Goal: Information Seeking & Learning: Learn about a topic

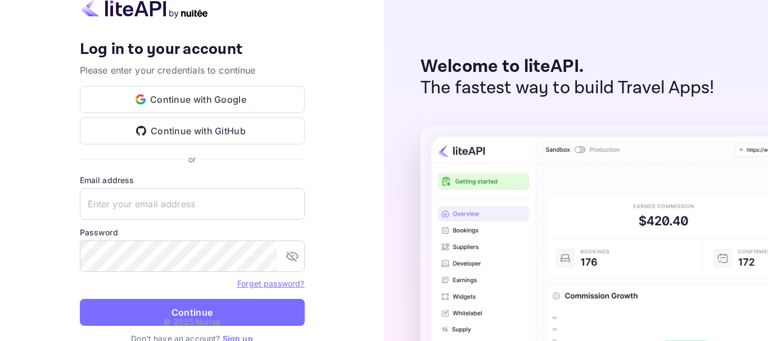
click at [142, 8] on img at bounding box center [144, 8] width 129 height 22
click at [220, 96] on button "Continue with Google" at bounding box center [192, 99] width 225 height 27
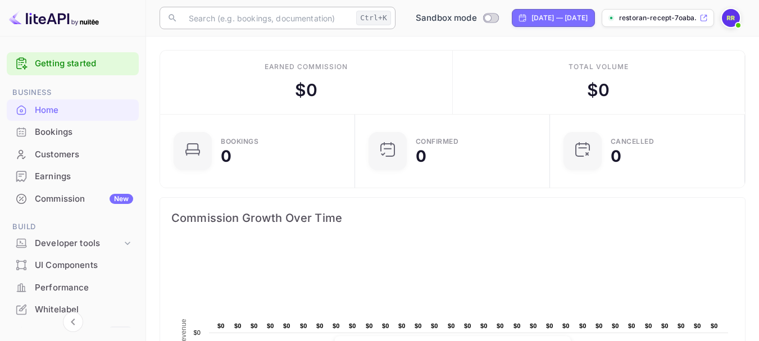
click at [225, 20] on input "text" at bounding box center [267, 18] width 170 height 22
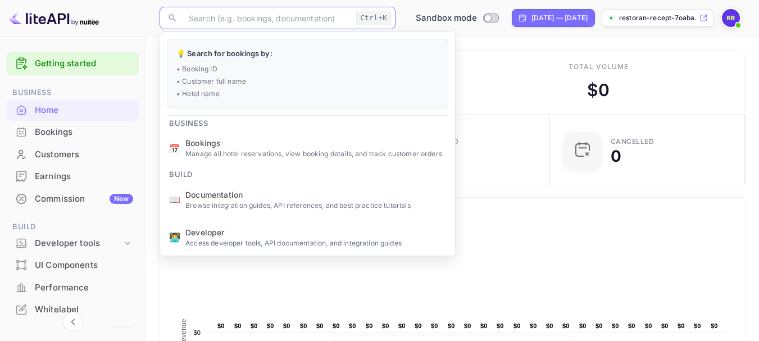
paste input "corporate bookings"
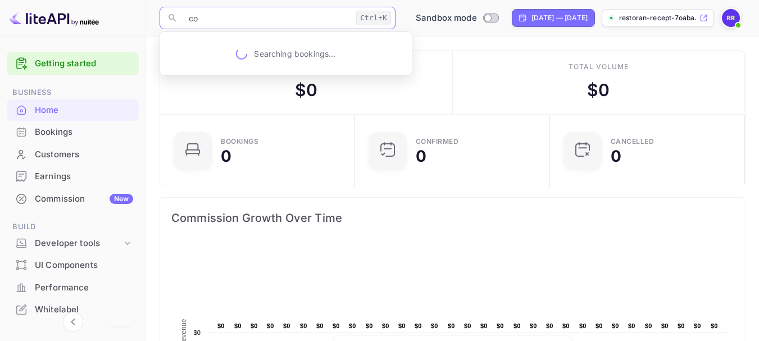
type input "c"
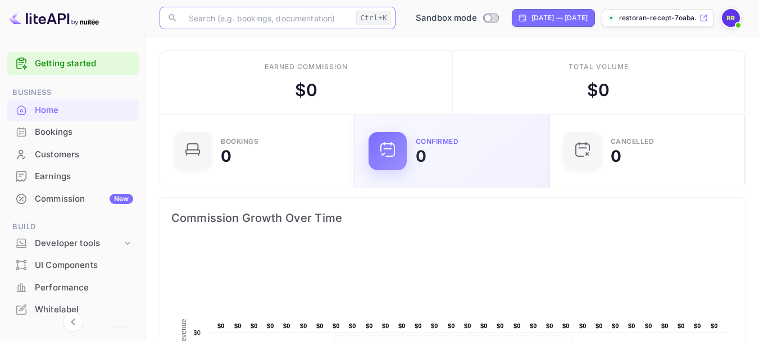
drag, startPoint x: 460, startPoint y: 103, endPoint x: 459, endPoint y: 132, distance: 29.3
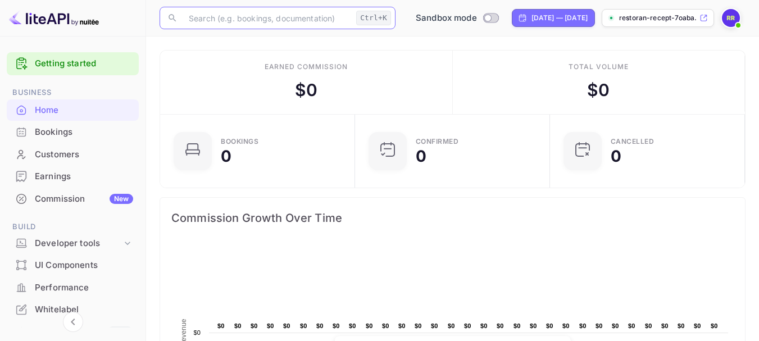
click at [242, 18] on input "text" at bounding box center [267, 18] width 170 height 22
click at [221, 24] on input "text" at bounding box center [267, 18] width 170 height 22
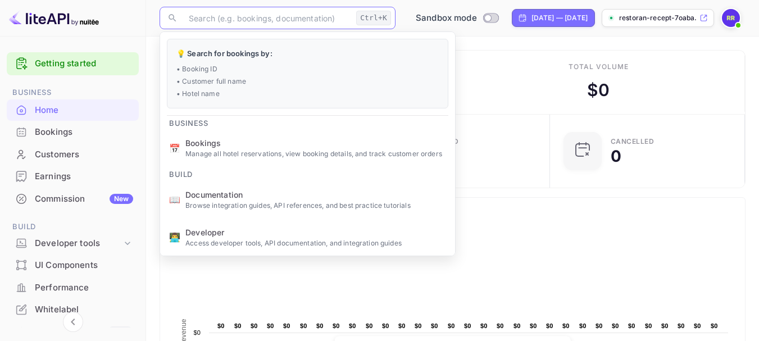
paste input "business travel"
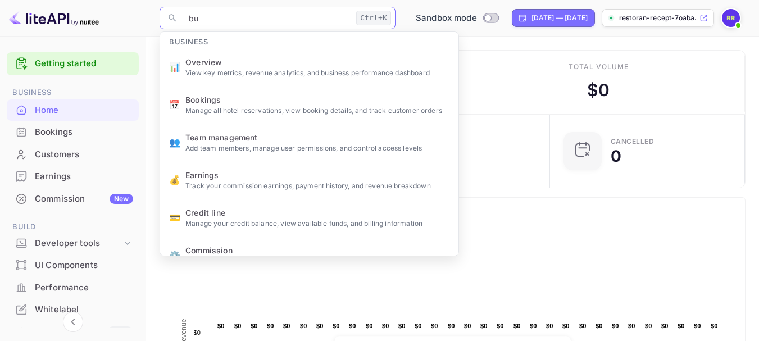
type input "b"
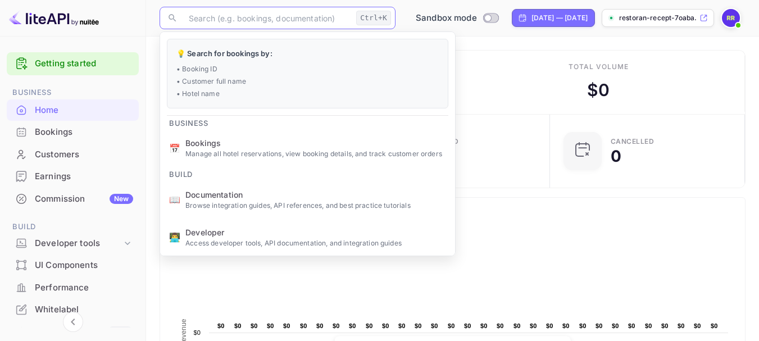
paste input "negotiated rates"
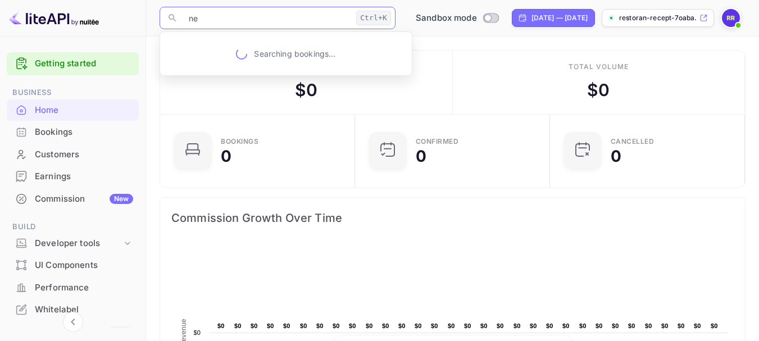
type input "n"
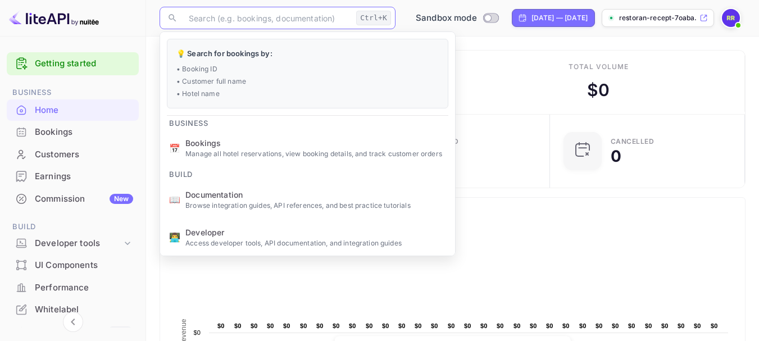
paste input "B2B rates"
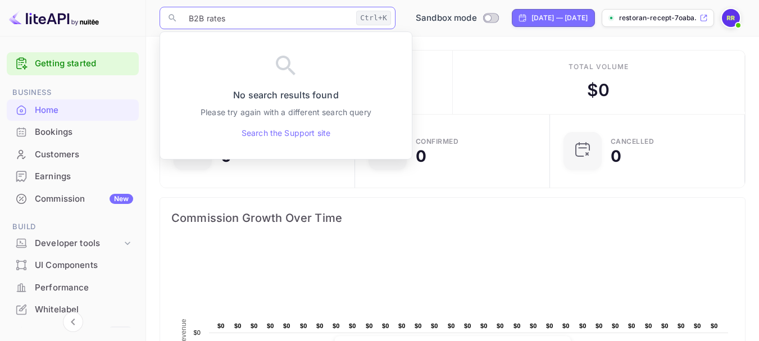
type input "B2B rates"
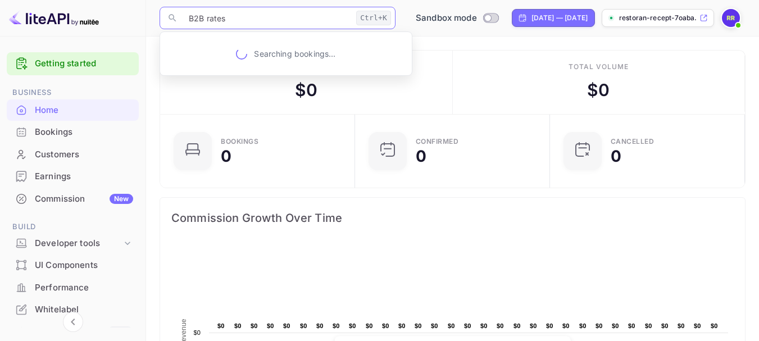
click at [240, 15] on input "B2B rates" at bounding box center [267, 18] width 170 height 22
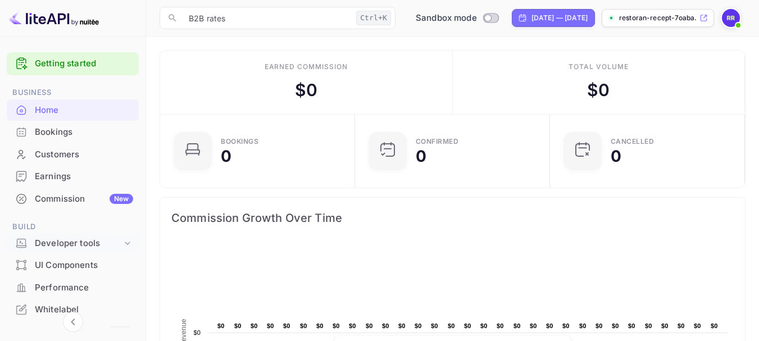
click at [74, 241] on div "Developer tools" at bounding box center [78, 243] width 87 height 13
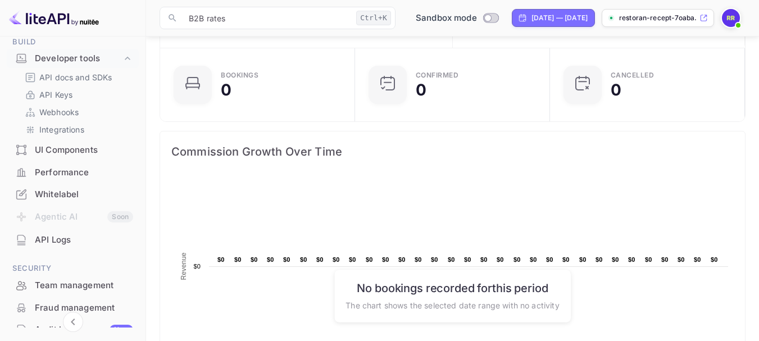
scroll to position [181, 0]
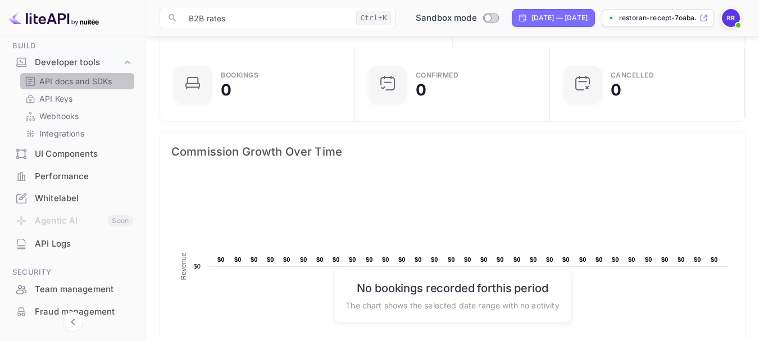
click at [98, 81] on p "API docs and SDKs" at bounding box center [75, 81] width 73 height 12
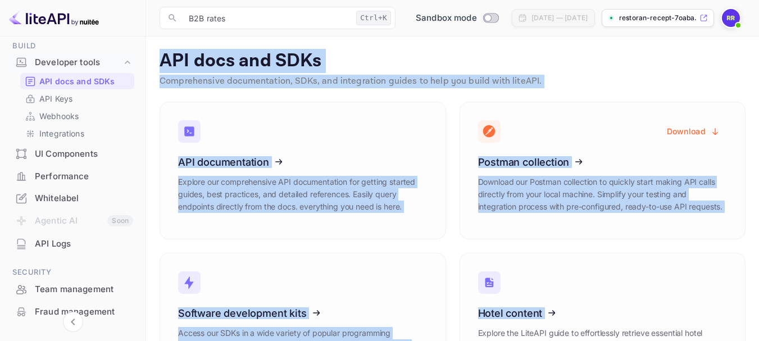
scroll to position [75, 0]
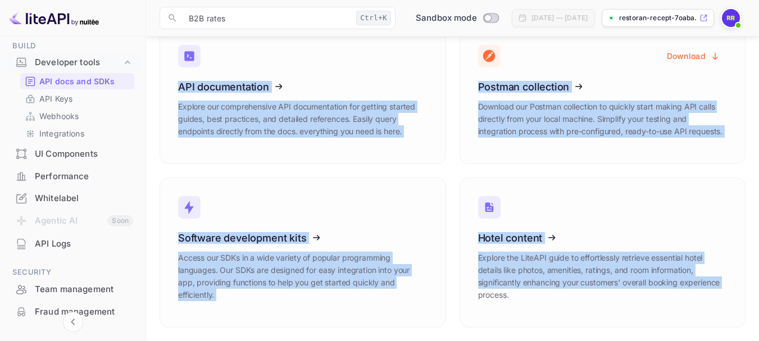
drag, startPoint x: 157, startPoint y: 51, endPoint x: 470, endPoint y: 354, distance: 436.1
click at [470, 341] on html "Getting started Business Home Bookings Customers Earnings Commission New Build …" at bounding box center [379, 133] width 759 height 417
click at [446, 216] on link "Software development kits Access our SDKs in a wide variety of popular programm…" at bounding box center [303, 253] width 287 height 150
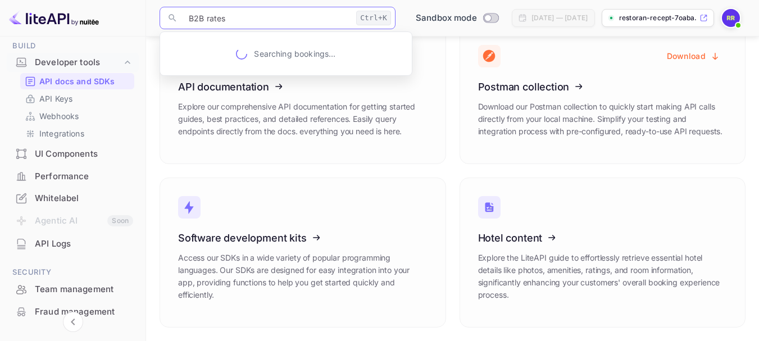
click at [281, 19] on input "B2B rates" at bounding box center [267, 18] width 170 height 22
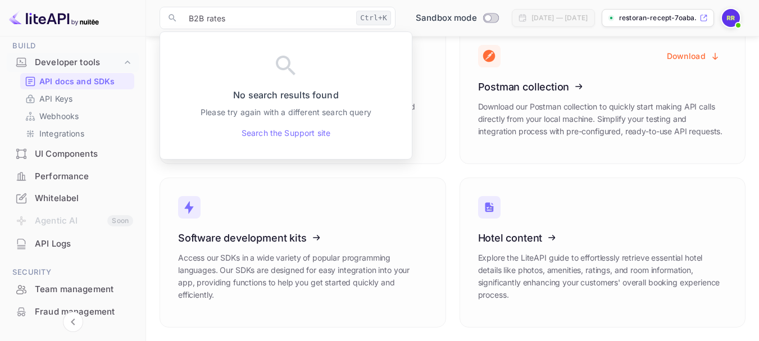
click at [146, 17] on div at bounding box center [73, 18] width 146 height 37
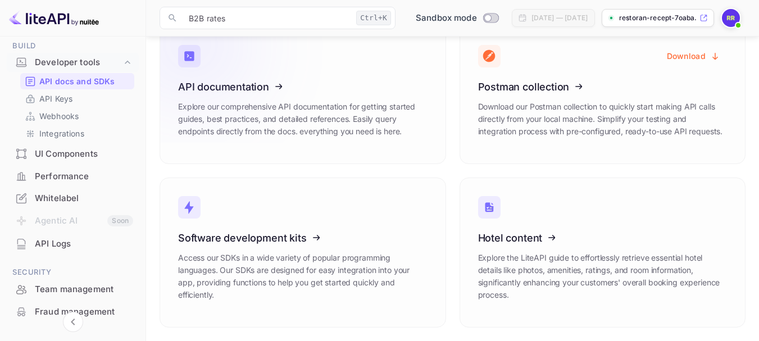
click at [276, 87] on icon at bounding box center [247, 85] width 175 height 116
